Goal: Navigation & Orientation: Find specific page/section

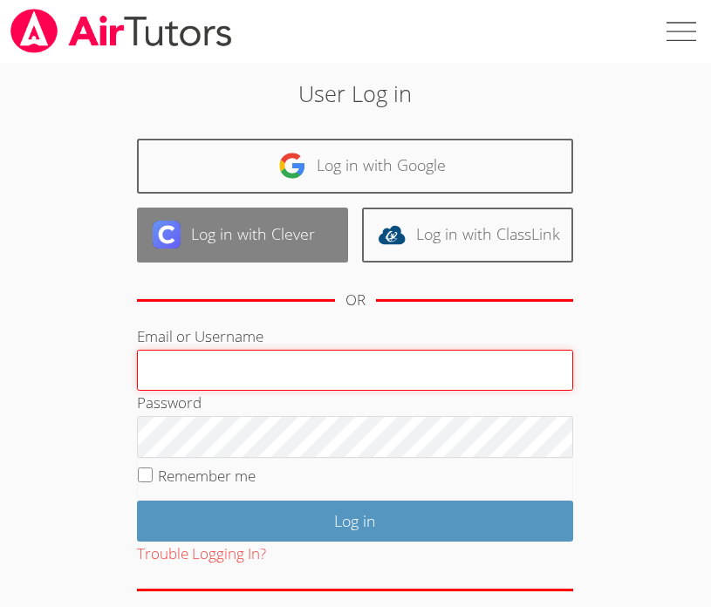
type input "teacherckain13@gmail.com"
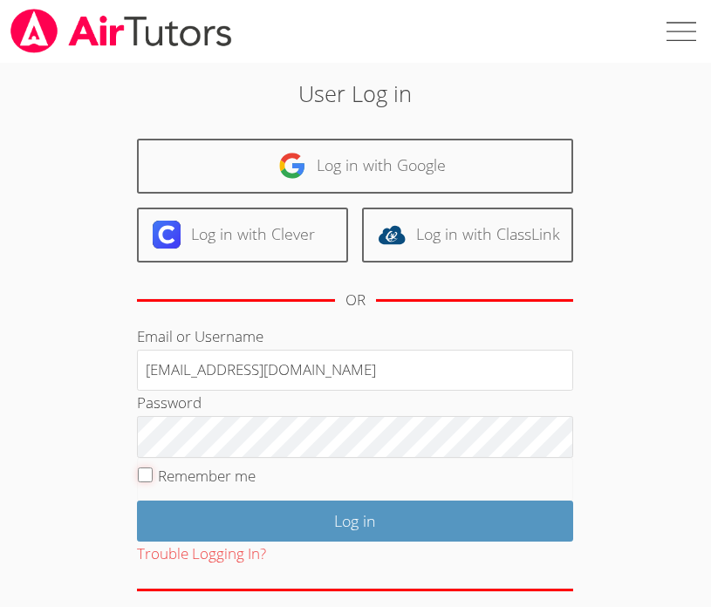
click at [150, 471] on input "Remember me" at bounding box center [145, 475] width 15 height 15
checkbox input "true"
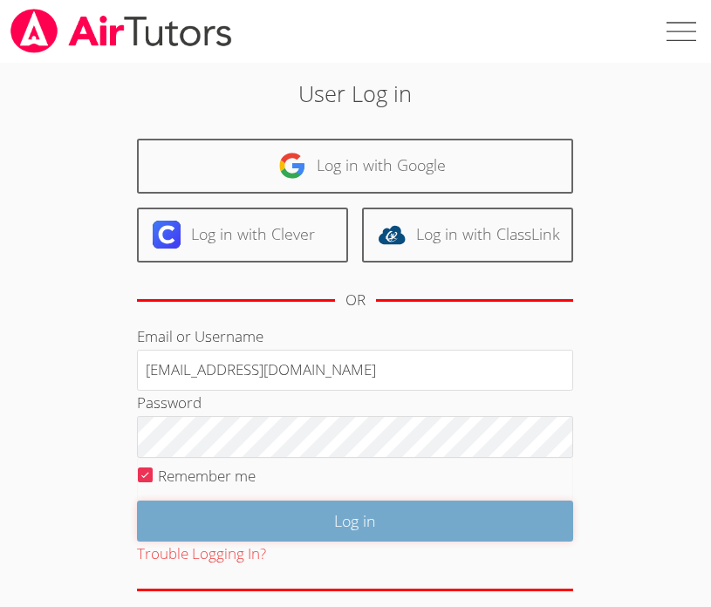
click at [219, 531] on input "Log in" at bounding box center [355, 521] width 436 height 41
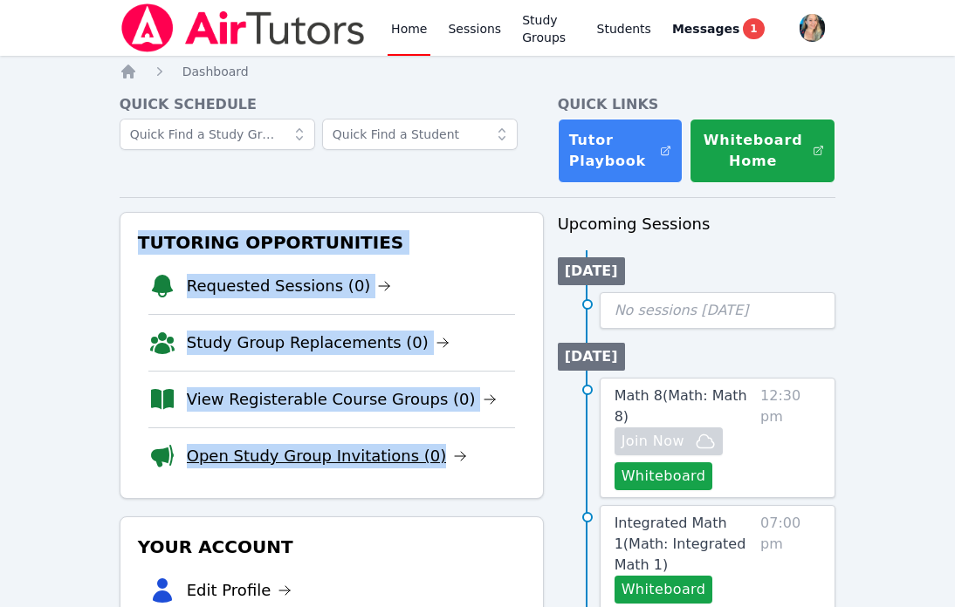
drag, startPoint x: 123, startPoint y: 229, endPoint x: 437, endPoint y: 463, distance: 391.7
click at [437, 463] on div "Tutoring Opportunities Requested Sessions (0) Study Group Replacements (0) View…" at bounding box center [332, 355] width 424 height 287
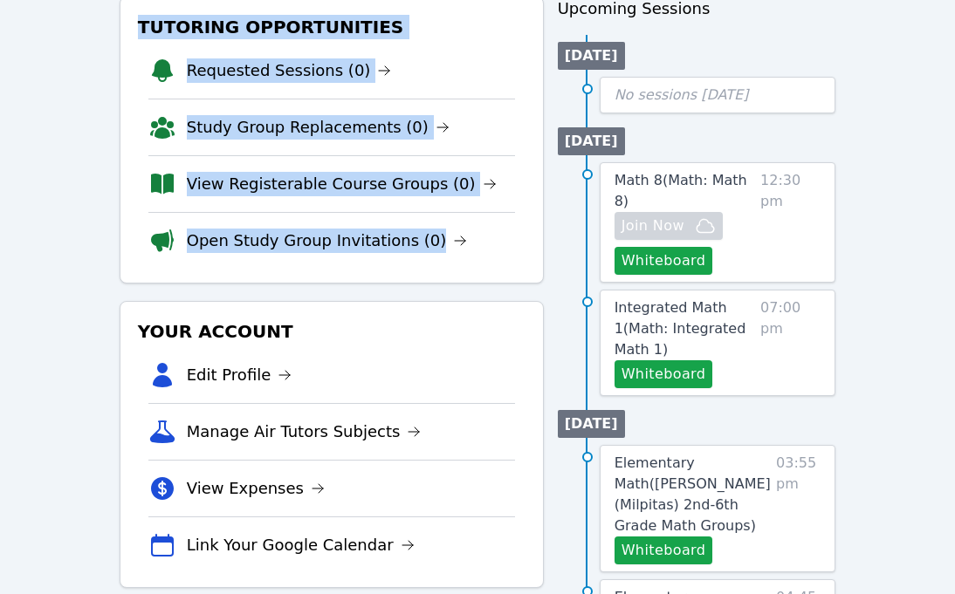
scroll to position [217, 0]
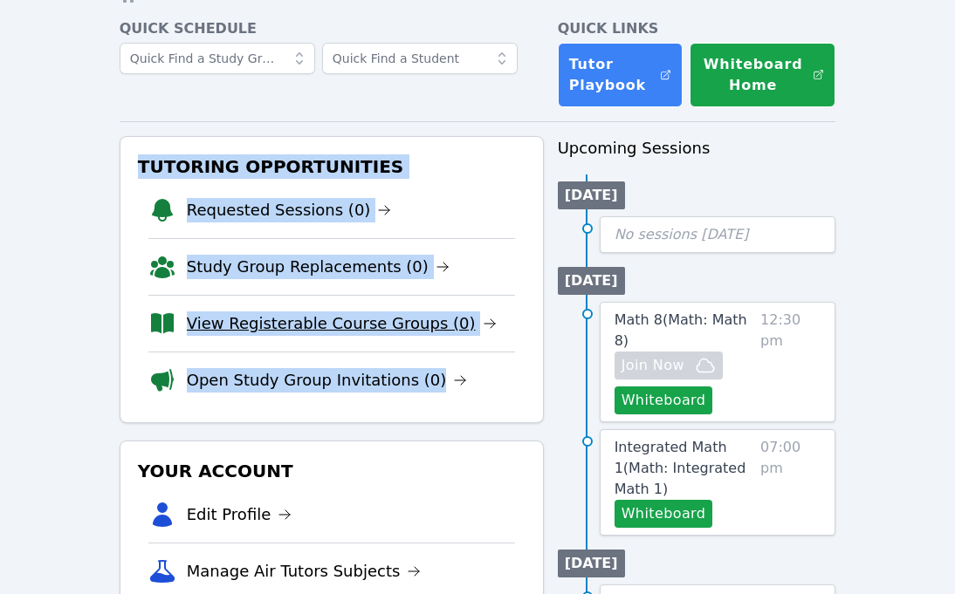
scroll to position [86, 0]
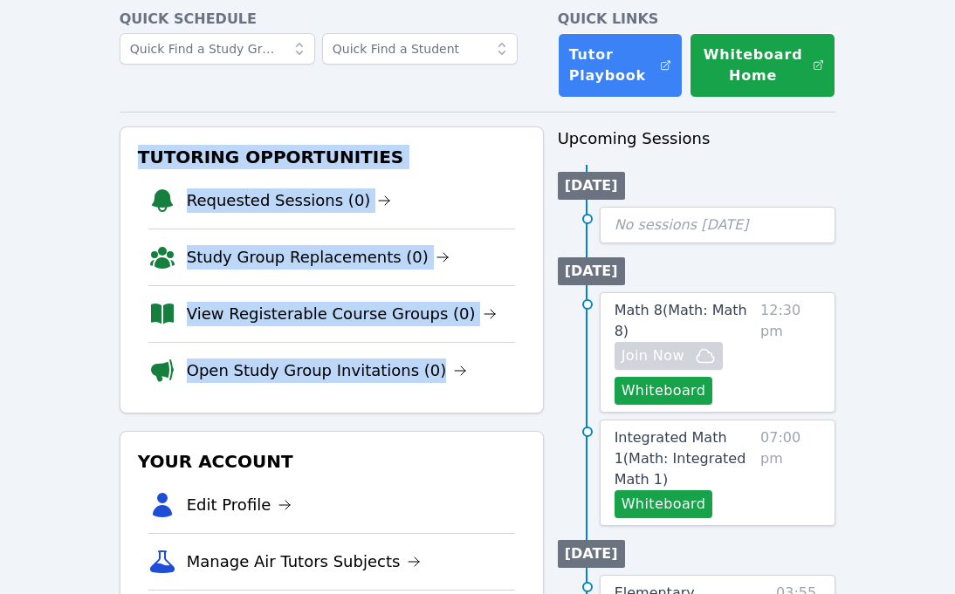
click at [127, 142] on div "Tutoring Opportunities Requested Sessions (0) Study Group Replacements (0) View…" at bounding box center [332, 270] width 424 height 287
click at [209, 143] on div "Tutoring Opportunities Requested Sessions (0) Study Group Replacements (0) View…" at bounding box center [332, 270] width 424 height 287
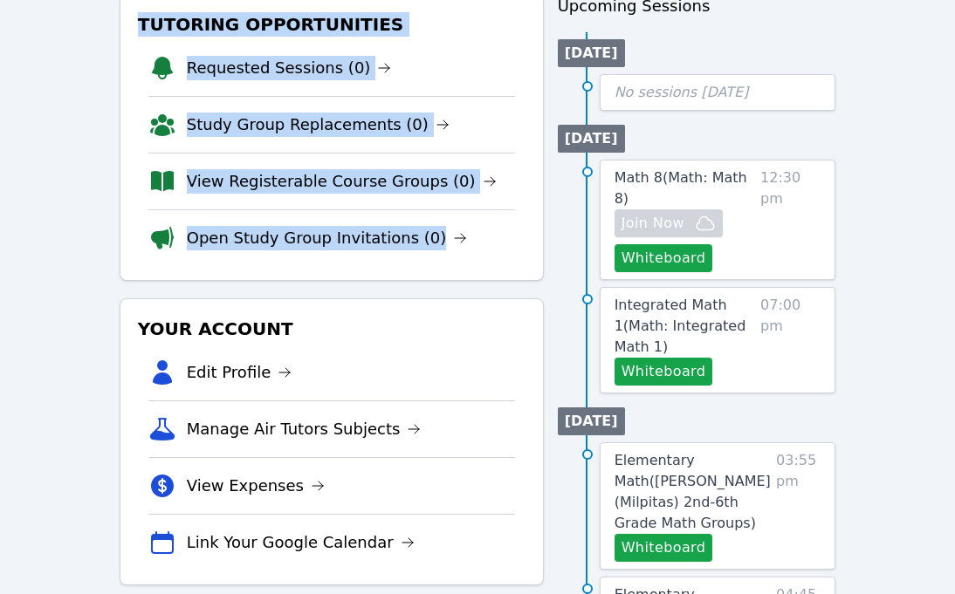
scroll to position [214, 0]
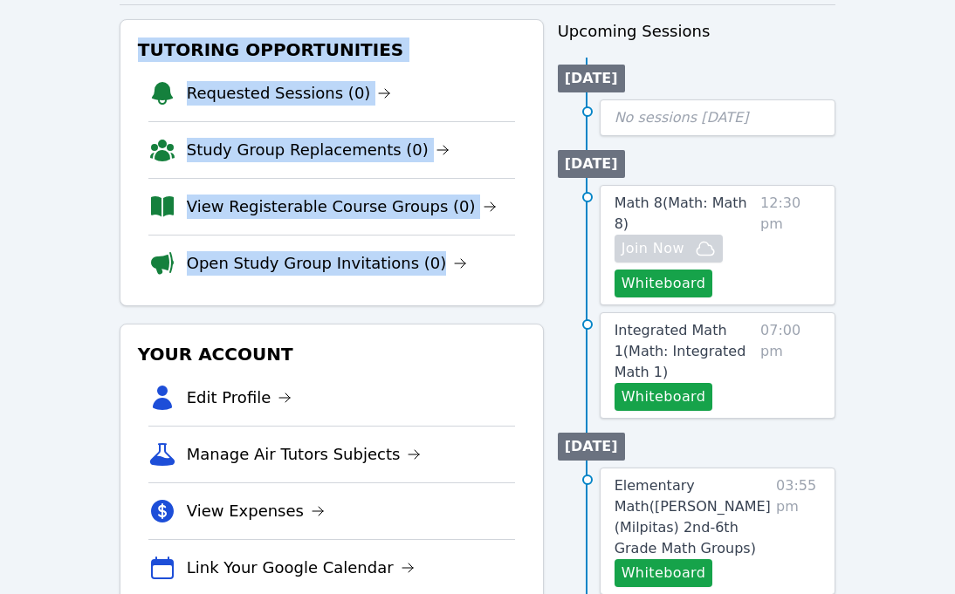
scroll to position [136, 0]
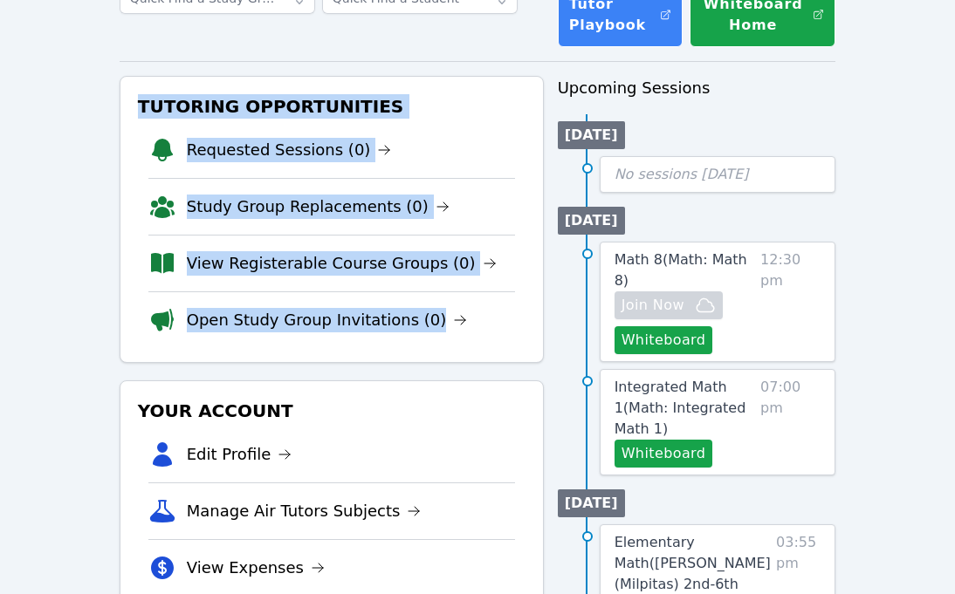
click at [187, 165] on li "Requested Sessions (0)" at bounding box center [331, 150] width 367 height 56
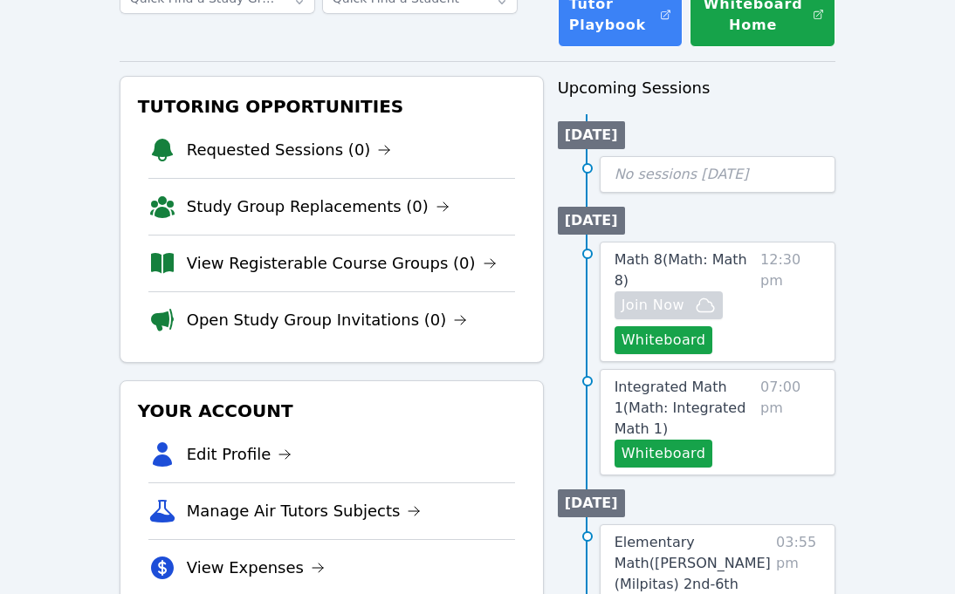
click at [166, 215] on icon at bounding box center [162, 207] width 23 height 22
click at [174, 271] on icon at bounding box center [162, 264] width 28 height 28
click at [152, 202] on icon at bounding box center [162, 207] width 23 height 22
click at [159, 273] on icon at bounding box center [162, 264] width 28 height 28
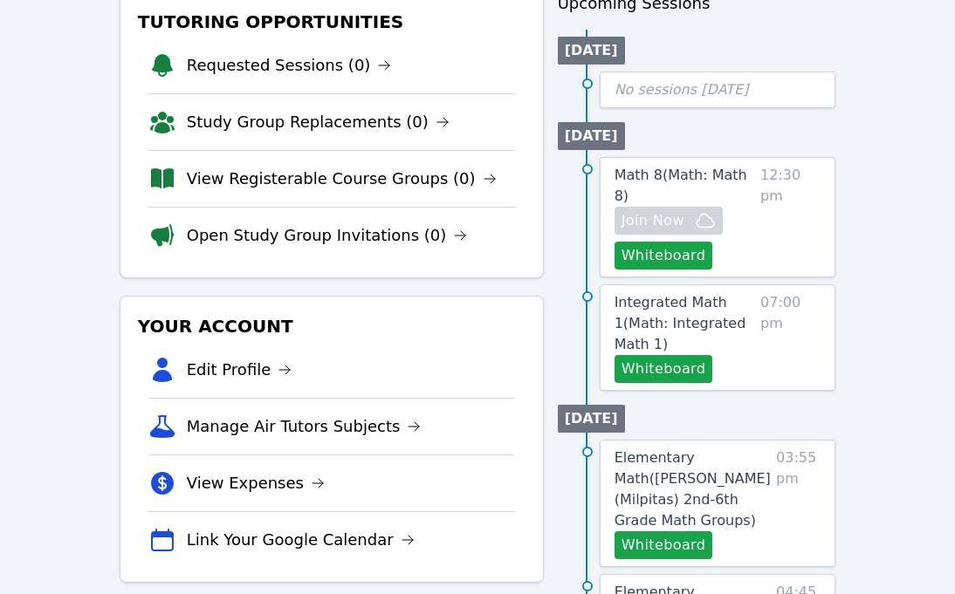
scroll to position [239, 0]
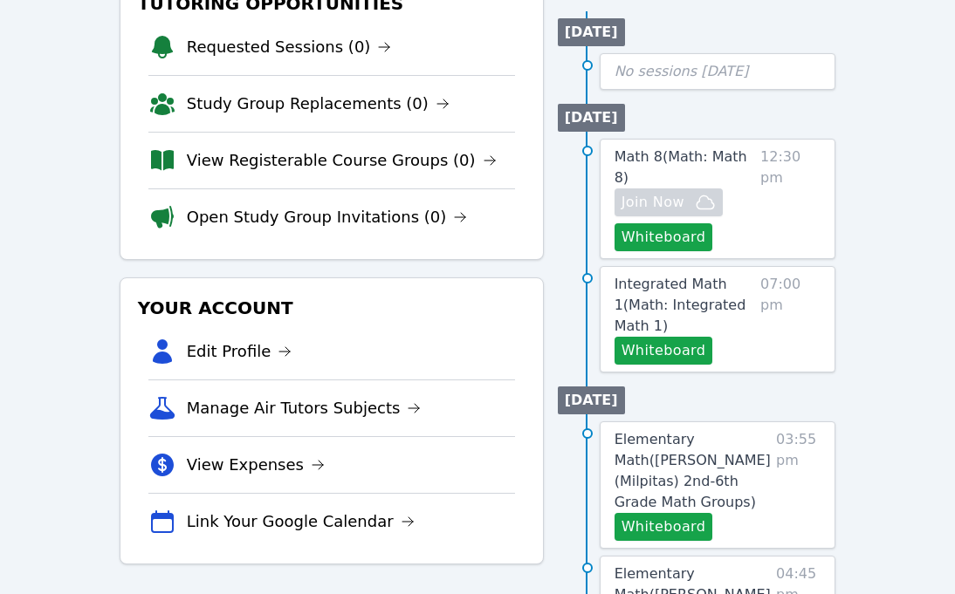
click at [168, 170] on icon at bounding box center [162, 161] width 28 height 28
click at [159, 101] on icon at bounding box center [162, 104] width 28 height 28
click at [161, 117] on icon at bounding box center [162, 104] width 28 height 28
click at [160, 171] on icon at bounding box center [162, 161] width 28 height 28
click at [191, 165] on link "View Registerable Course Groups (0)" at bounding box center [342, 160] width 310 height 24
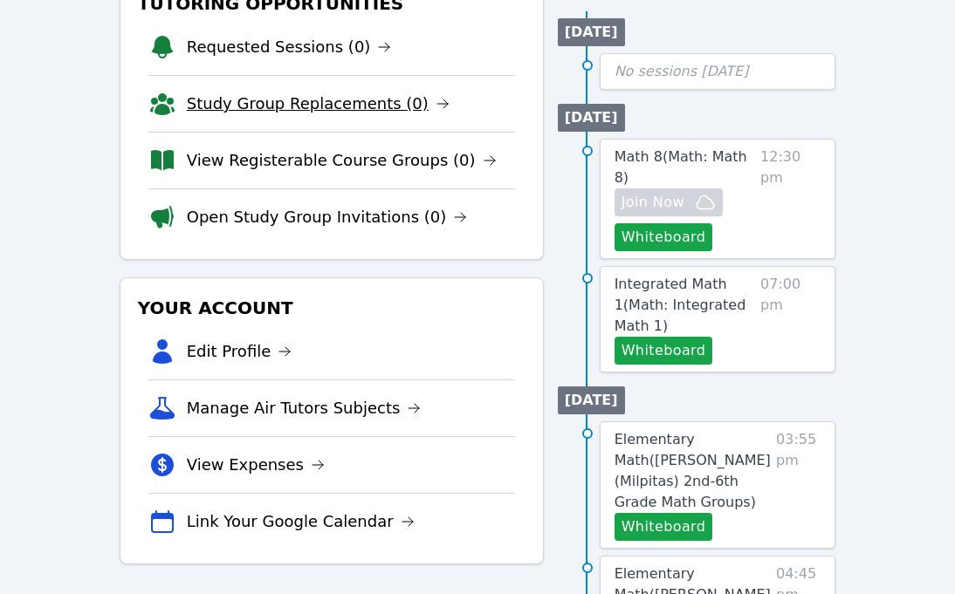
click at [221, 110] on link "Study Group Replacements (0)" at bounding box center [318, 104] width 263 height 24
click at [226, 42] on link "Requested Sessions (0)" at bounding box center [289, 47] width 205 height 24
click at [215, 222] on link "Open Study Group Invitations (0)" at bounding box center [327, 217] width 281 height 24
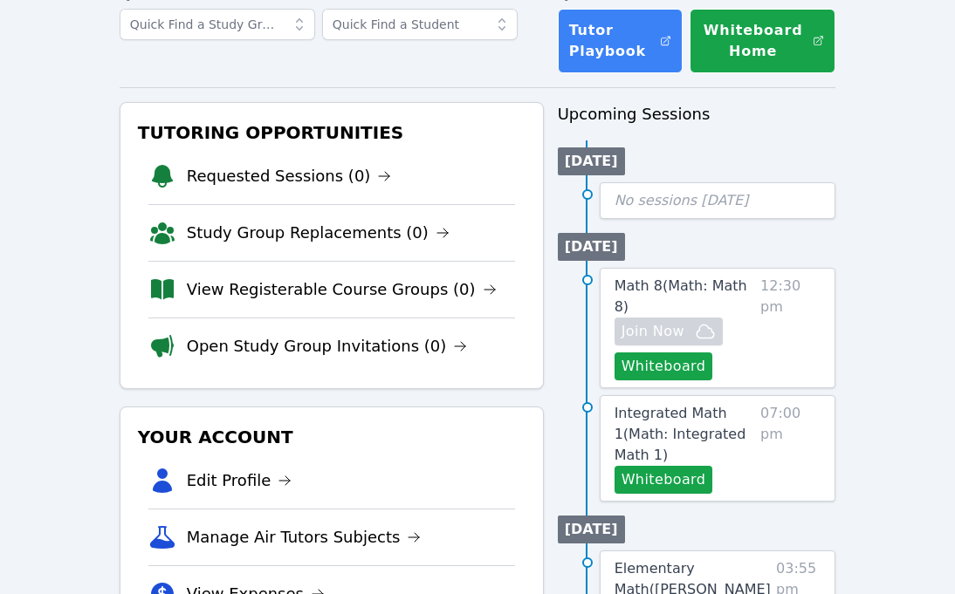
scroll to position [129, 1]
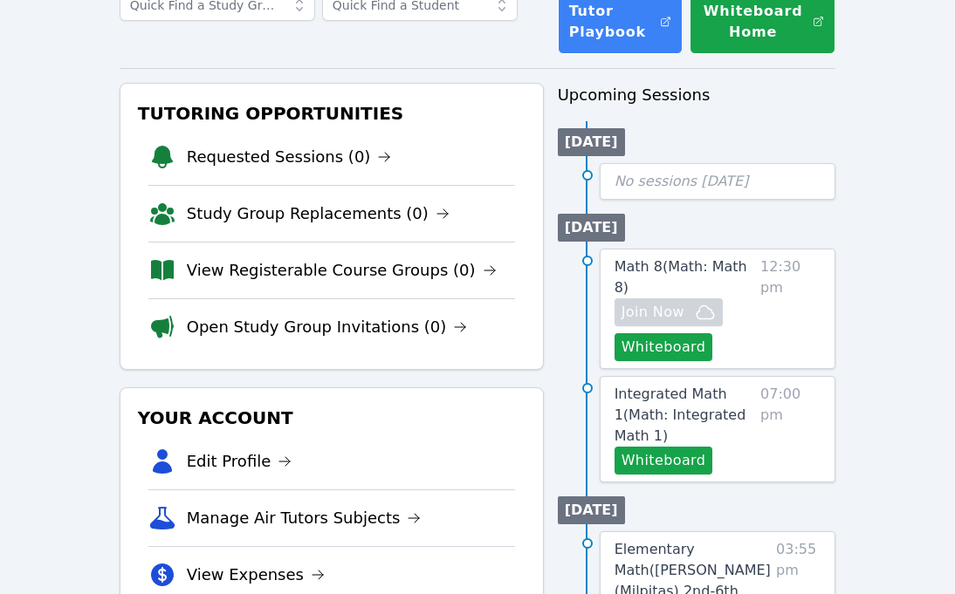
click at [128, 203] on x-feedback-d at bounding box center [477, 203] width 955 height 0
click at [181, 203] on x-feedback-d at bounding box center [477, 203] width 955 height 0
click at [170, 168] on icon at bounding box center [162, 157] width 28 height 28
click at [198, 164] on link "Requested Sessions (0)" at bounding box center [289, 157] width 205 height 24
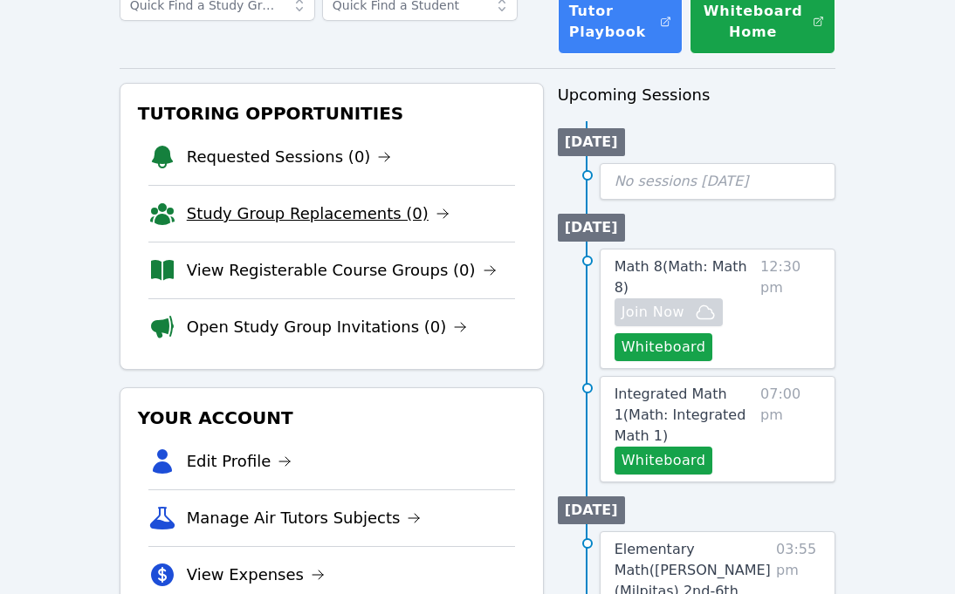
click at [201, 211] on link "Study Group Replacements (0)" at bounding box center [318, 214] width 263 height 24
click at [206, 272] on link "View Registerable Course Groups (0)" at bounding box center [342, 270] width 310 height 24
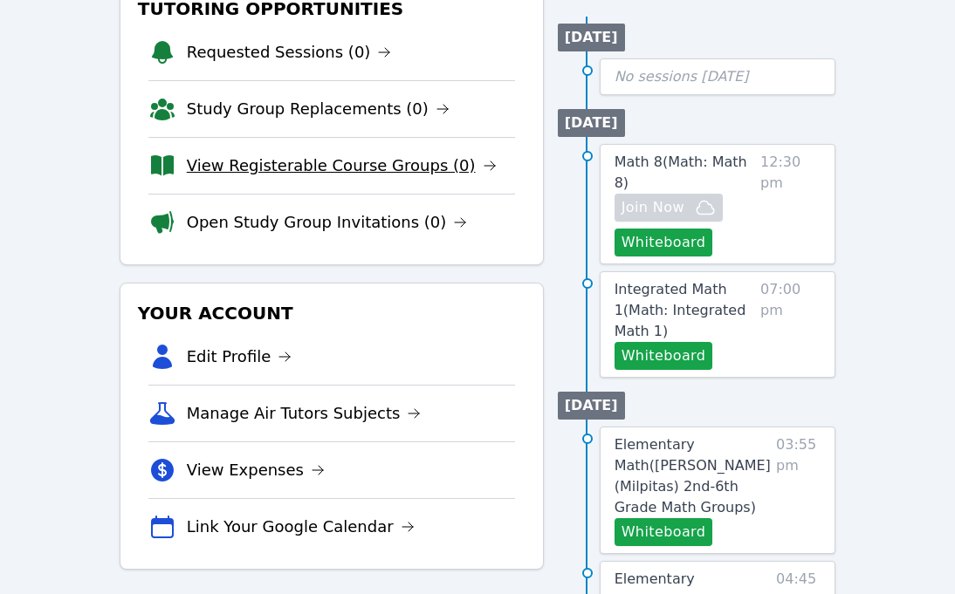
scroll to position [237, 1]
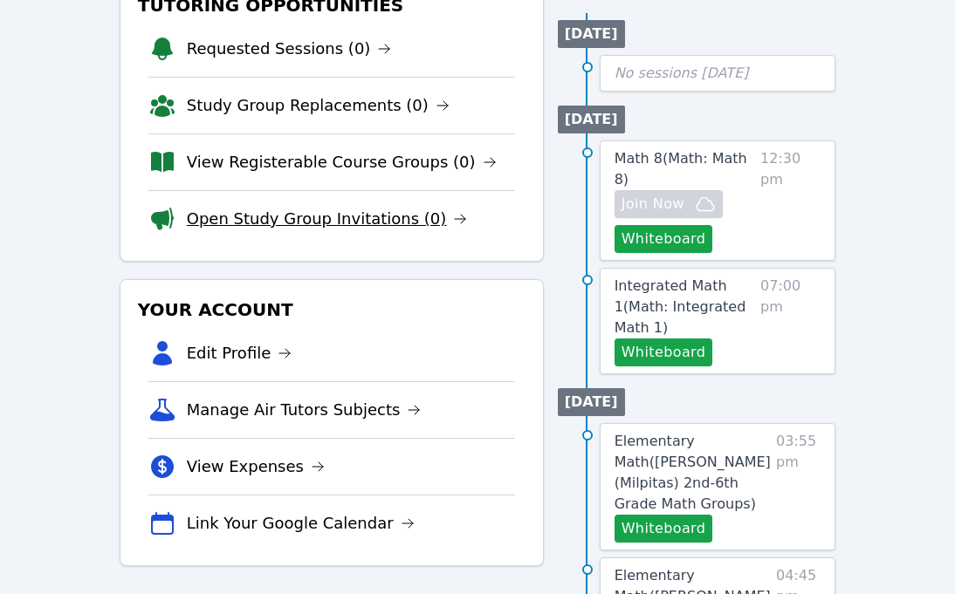
click at [200, 217] on link "Open Study Group Invitations (0)" at bounding box center [327, 219] width 281 height 24
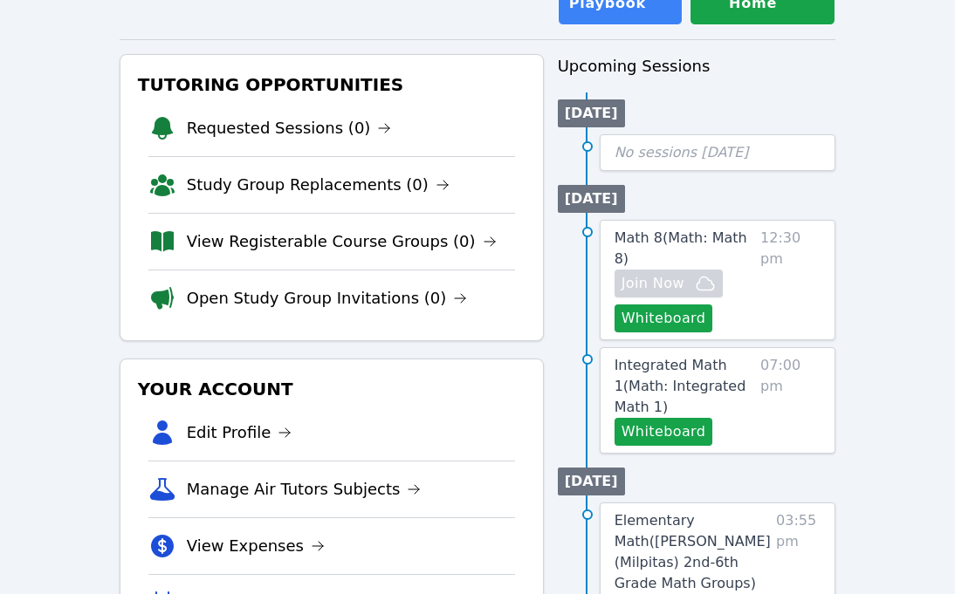
scroll to position [150, 0]
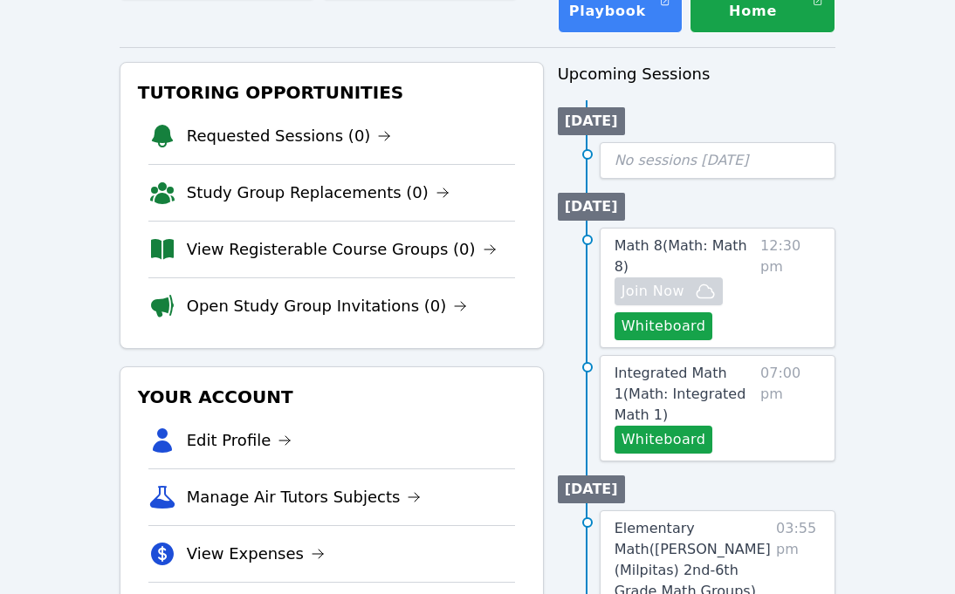
click at [146, 130] on div "Tutoring Opportunities Requested Sessions (0) Study Group Replacements (0) View…" at bounding box center [332, 205] width 424 height 287
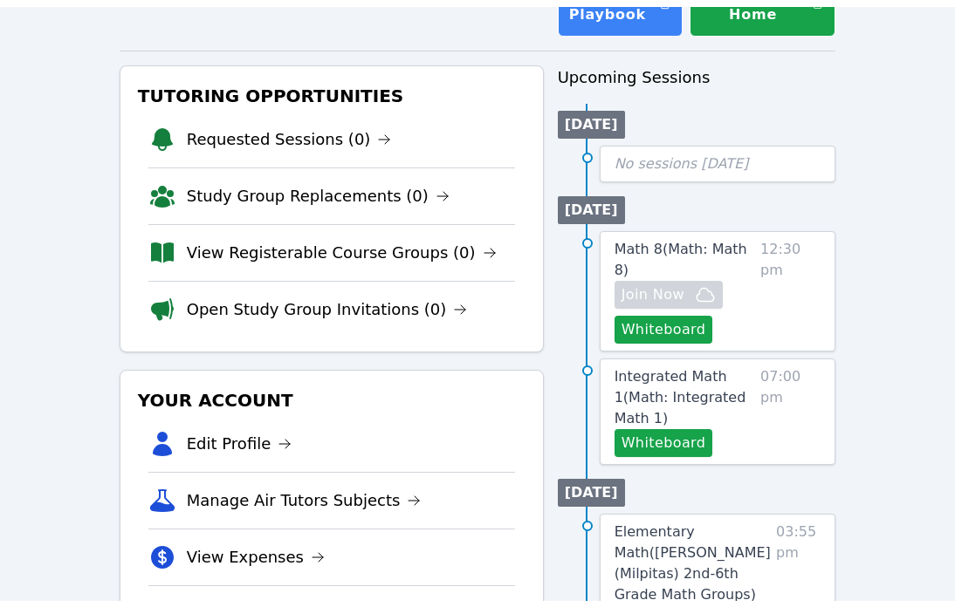
scroll to position [143, 0]
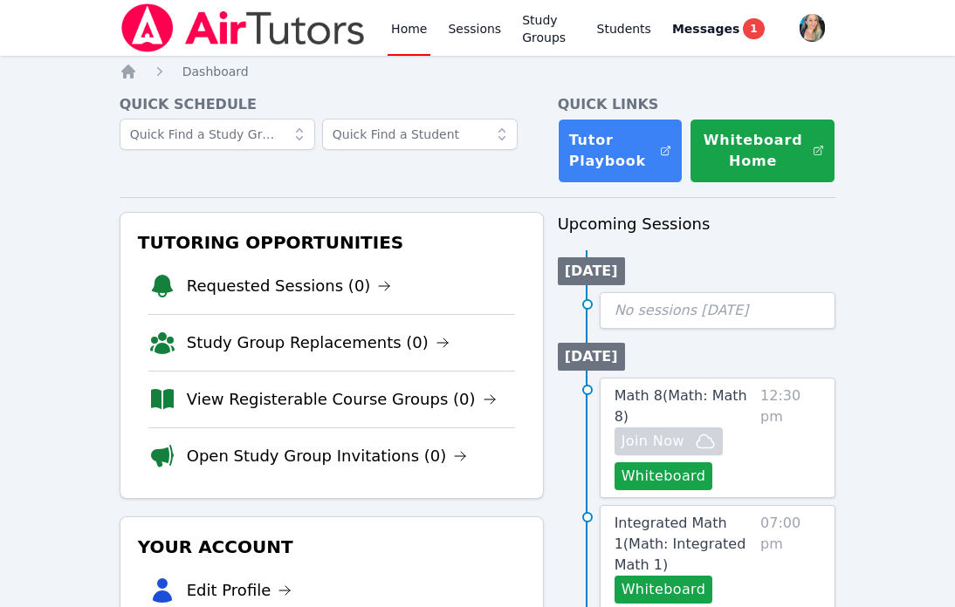
scroll to position [9, 0]
click at [706, 24] on span "Messages" at bounding box center [705, 28] width 67 height 17
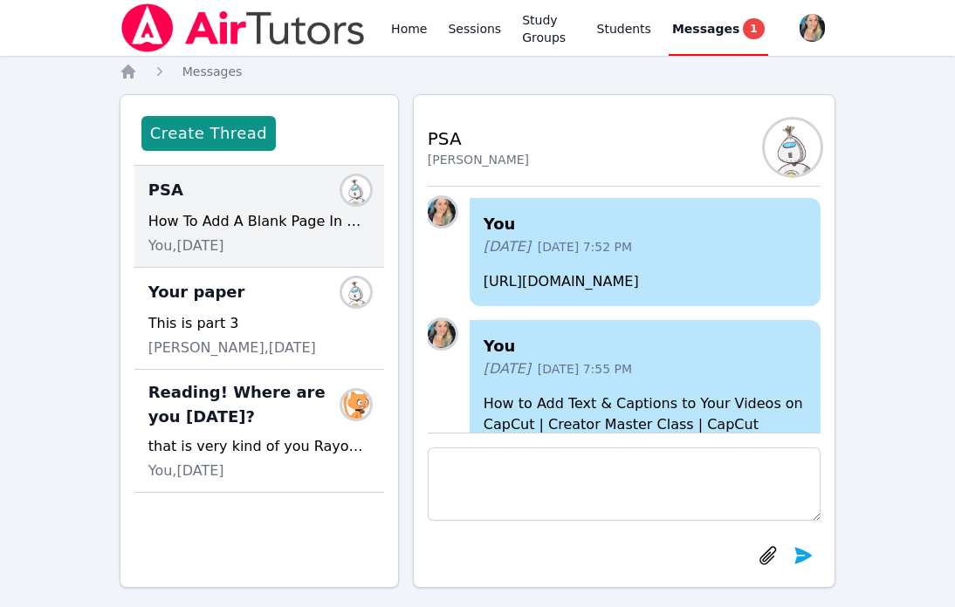
scroll to position [-181, 0]
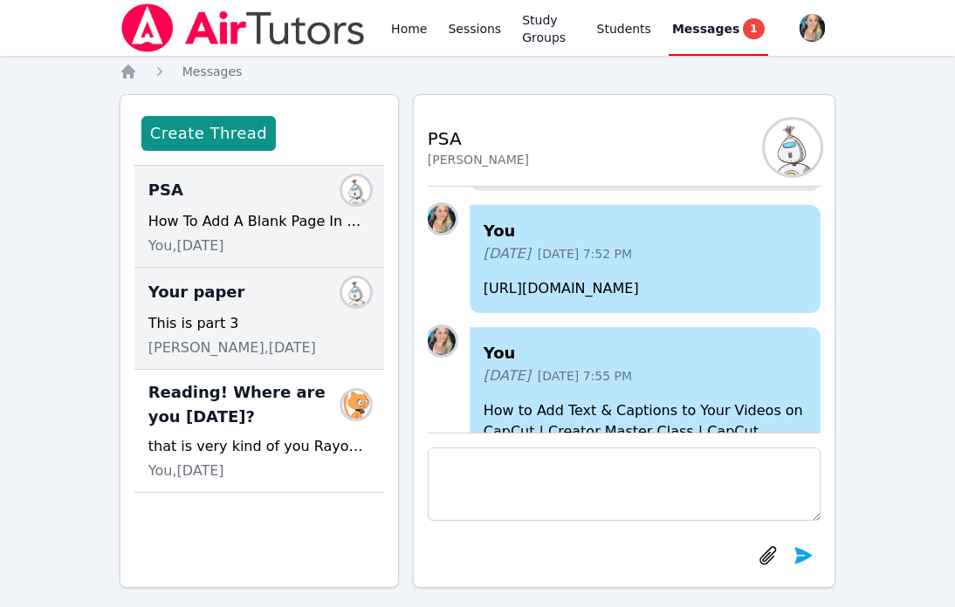
click at [263, 338] on span "Ailish Orantes Guillen, 5 months ago" at bounding box center [232, 348] width 168 height 21
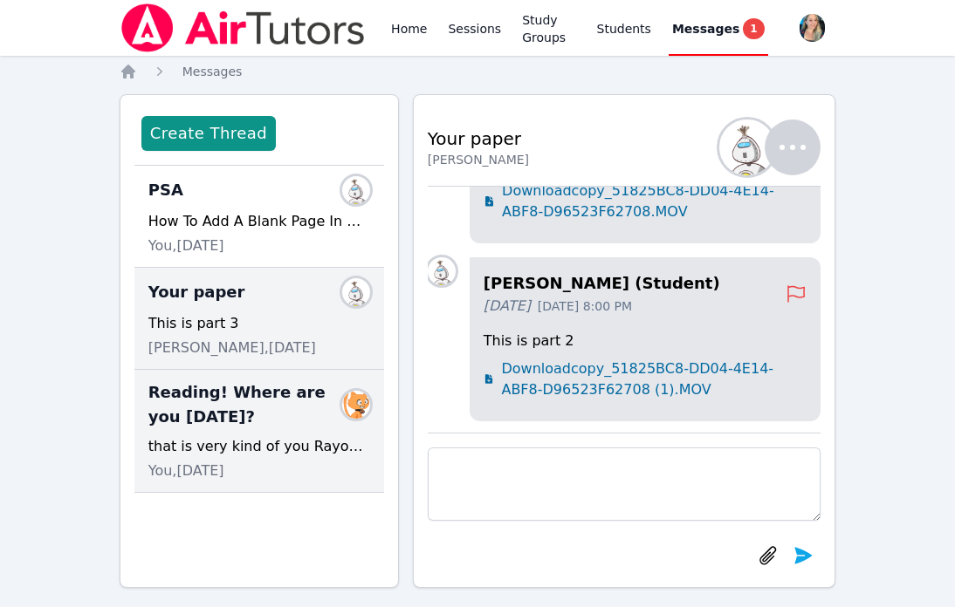
click at [225, 457] on div "that is very kind of you Rayonna! We still have class today!!!!! Don't forget!!…" at bounding box center [259, 446] width 222 height 21
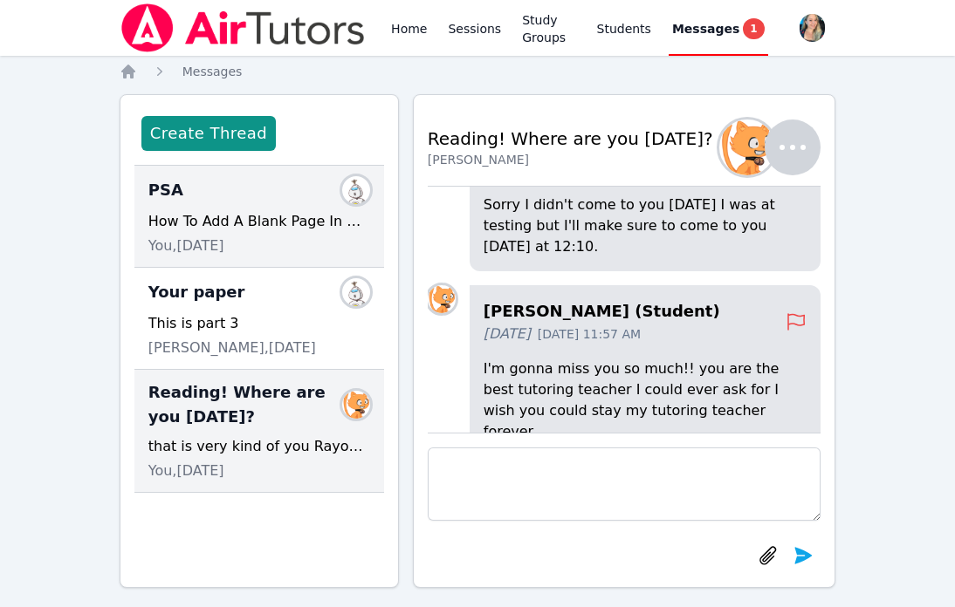
click at [237, 230] on div "How To Add A Blank Page In CapCut - EASY EDITION (2024)" at bounding box center [259, 221] width 222 height 21
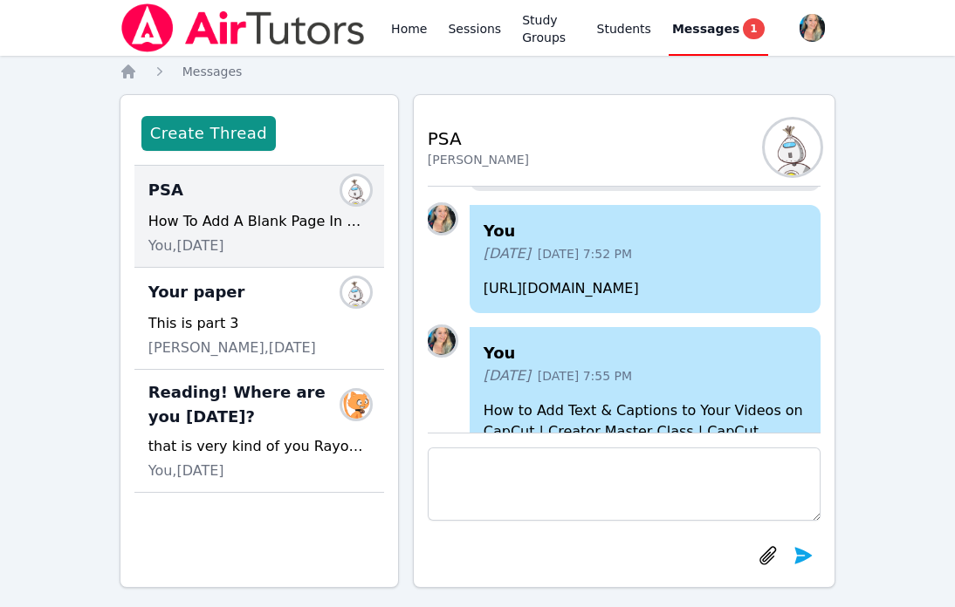
scroll to position [16, 0]
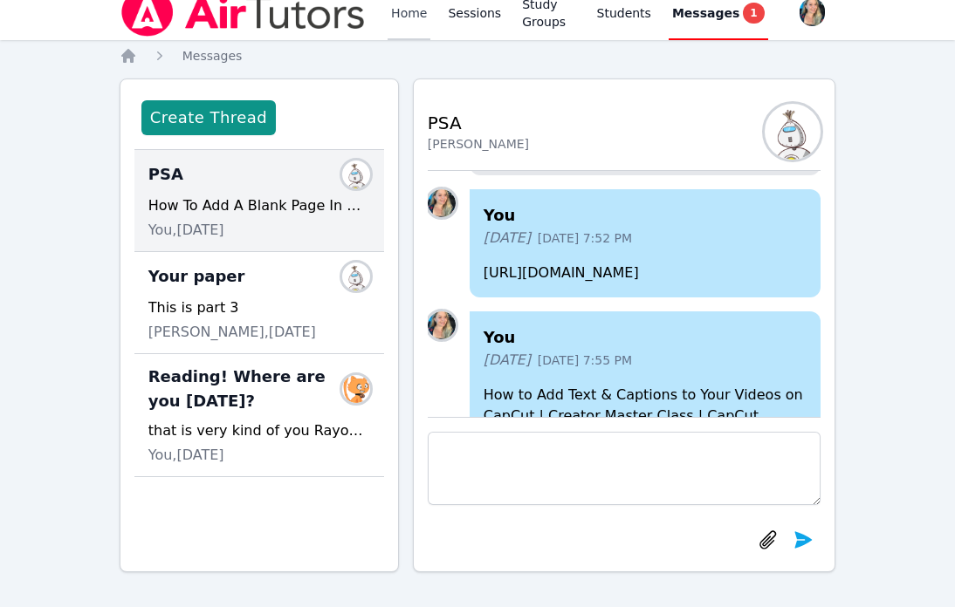
click at [426, 15] on link "Home" at bounding box center [409, 12] width 43 height 56
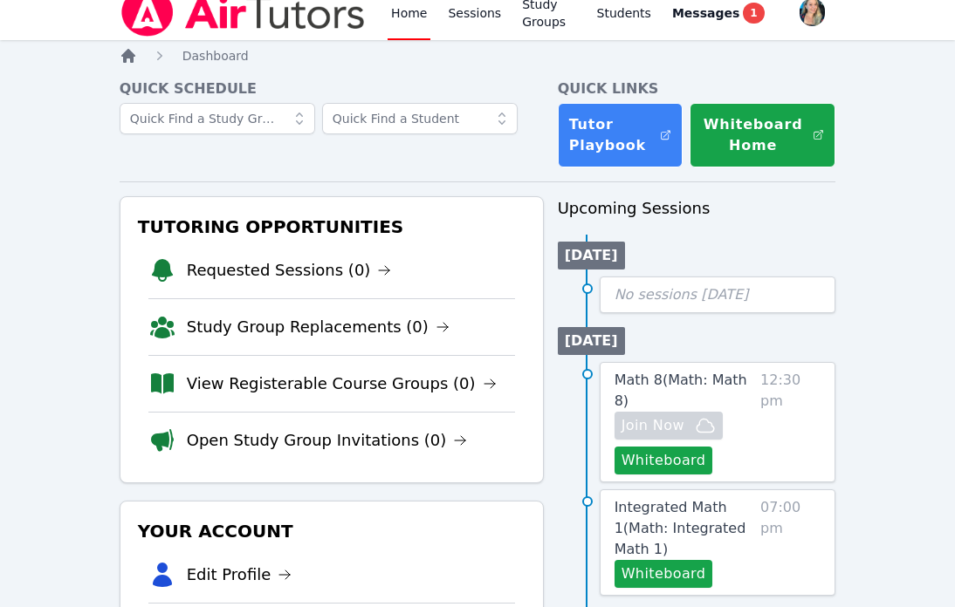
click at [135, 60] on icon "Breadcrumb" at bounding box center [128, 55] width 17 height 17
